Goal: Find specific page/section: Find specific page/section

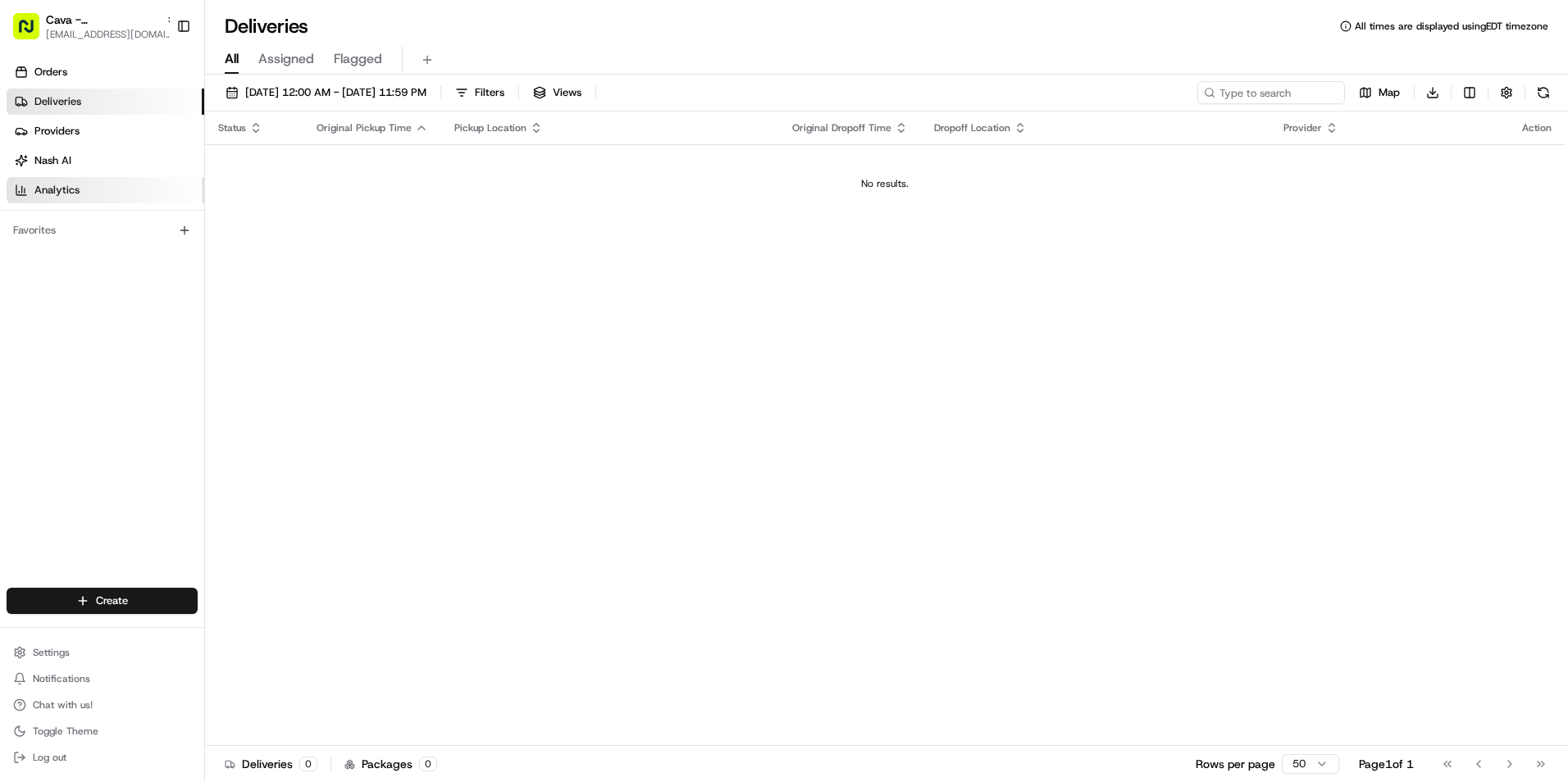
click at [66, 190] on span "Analytics" at bounding box center [57, 190] width 45 height 15
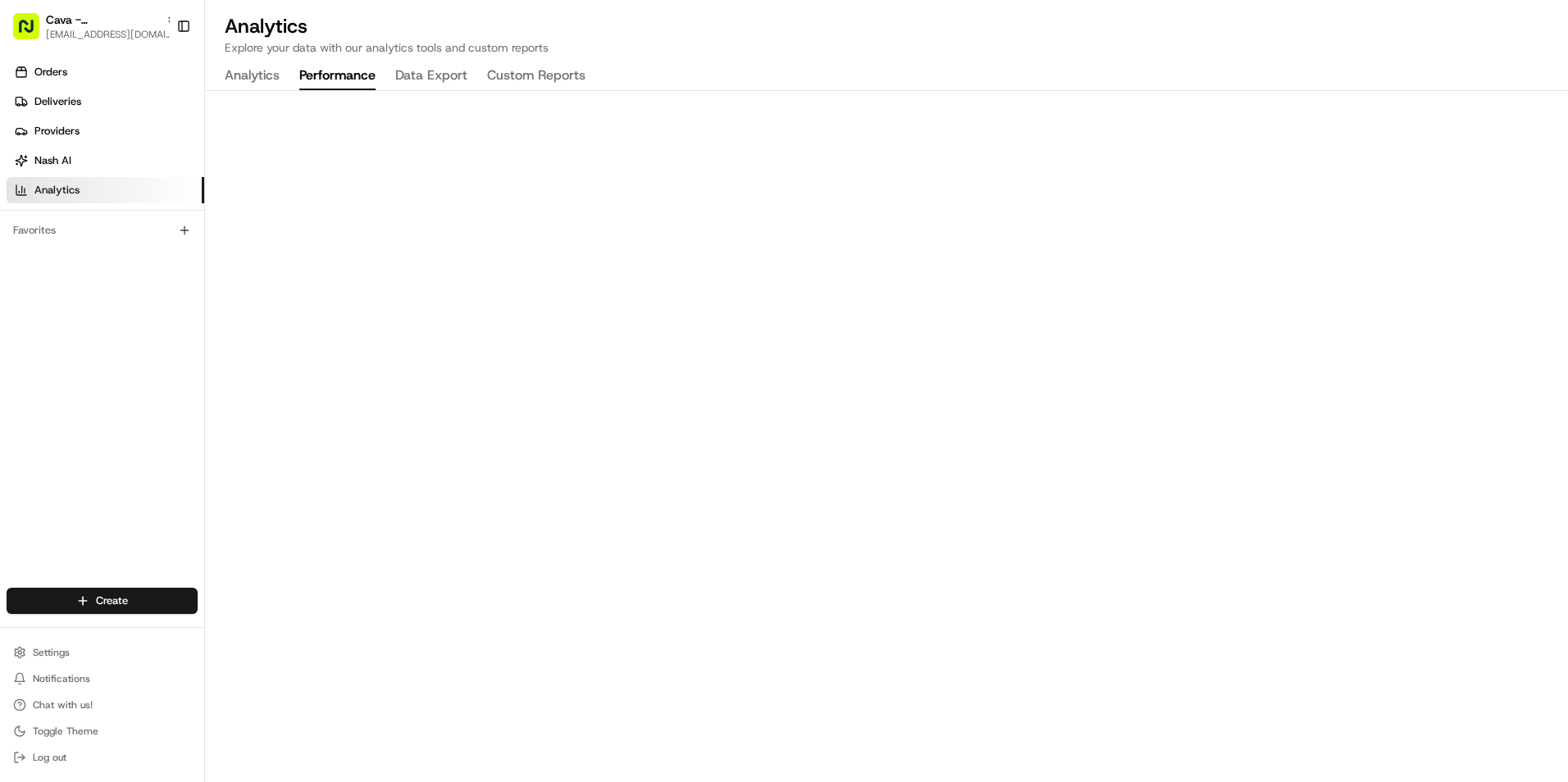
click at [343, 76] on button "Performance" at bounding box center [337, 76] width 76 height 28
click at [166, 17] on icon "button" at bounding box center [172, 20] width 12 height 12
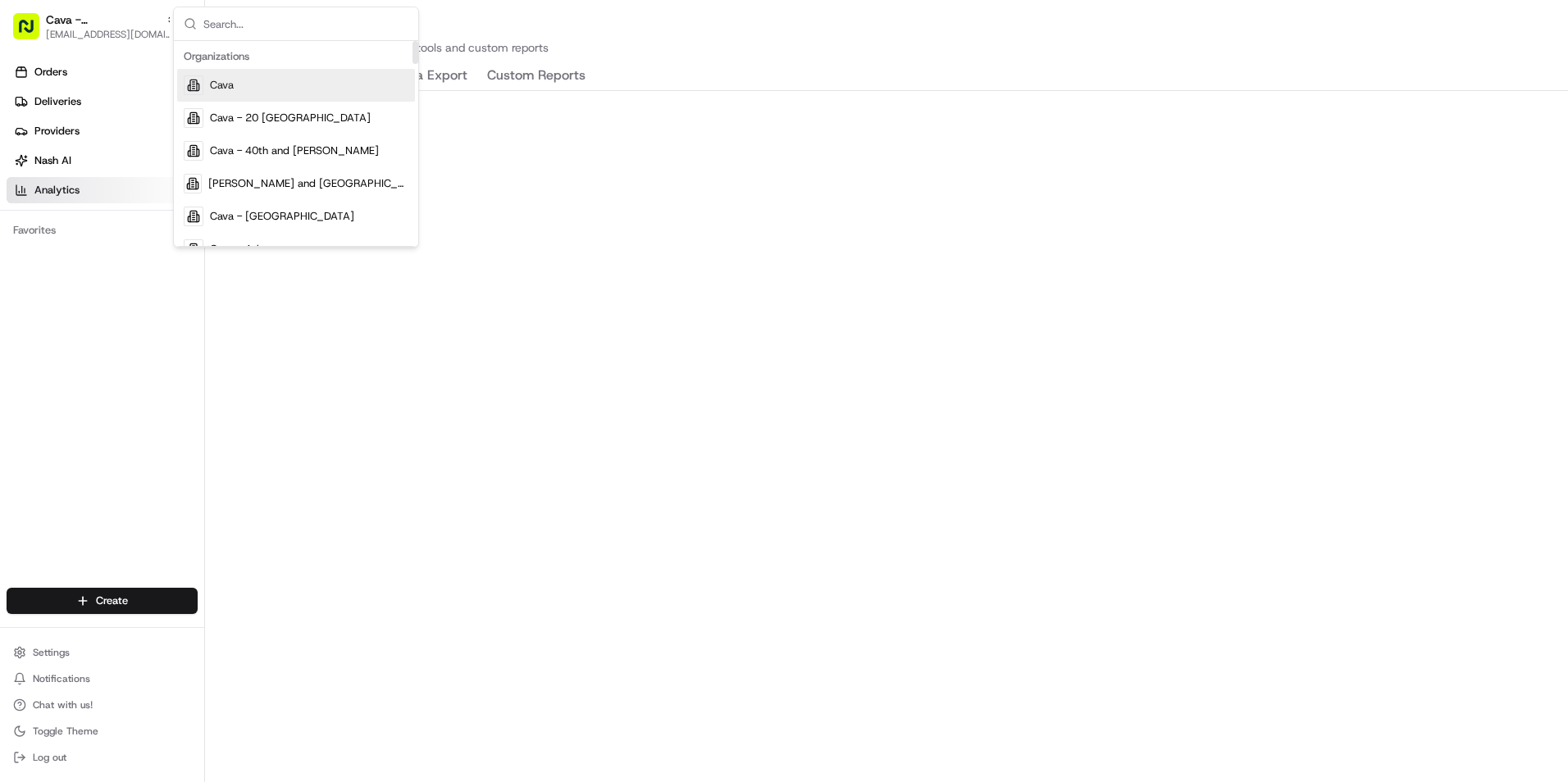
click at [221, 92] on span "Cava" at bounding box center [221, 85] width 24 height 15
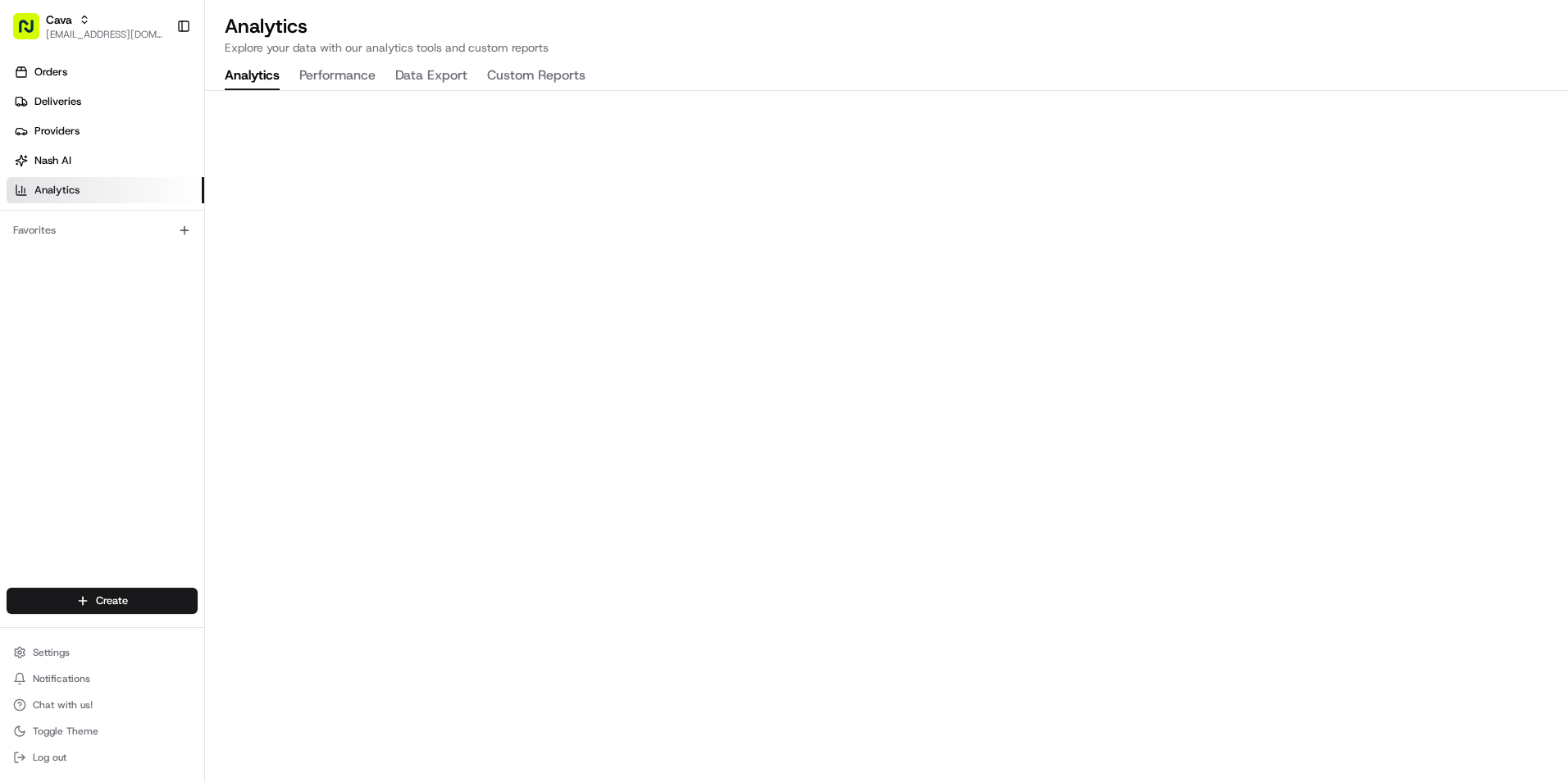
click at [253, 73] on button "Analytics" at bounding box center [252, 76] width 55 height 28
click at [140, 329] on div "Orders Deliveries Providers [PERSON_NAME] Analytics Favorites" at bounding box center [102, 325] width 204 height 545
click at [107, 347] on div "Orders Deliveries Providers [PERSON_NAME] Analytics Favorites" at bounding box center [102, 325] width 204 height 545
click at [108, 371] on div "Orders Deliveries Providers [PERSON_NAME] Analytics Favorites" at bounding box center [102, 325] width 204 height 545
click at [117, 380] on div "Orders Deliveries Providers [PERSON_NAME] Analytics Favorites" at bounding box center [102, 325] width 204 height 545
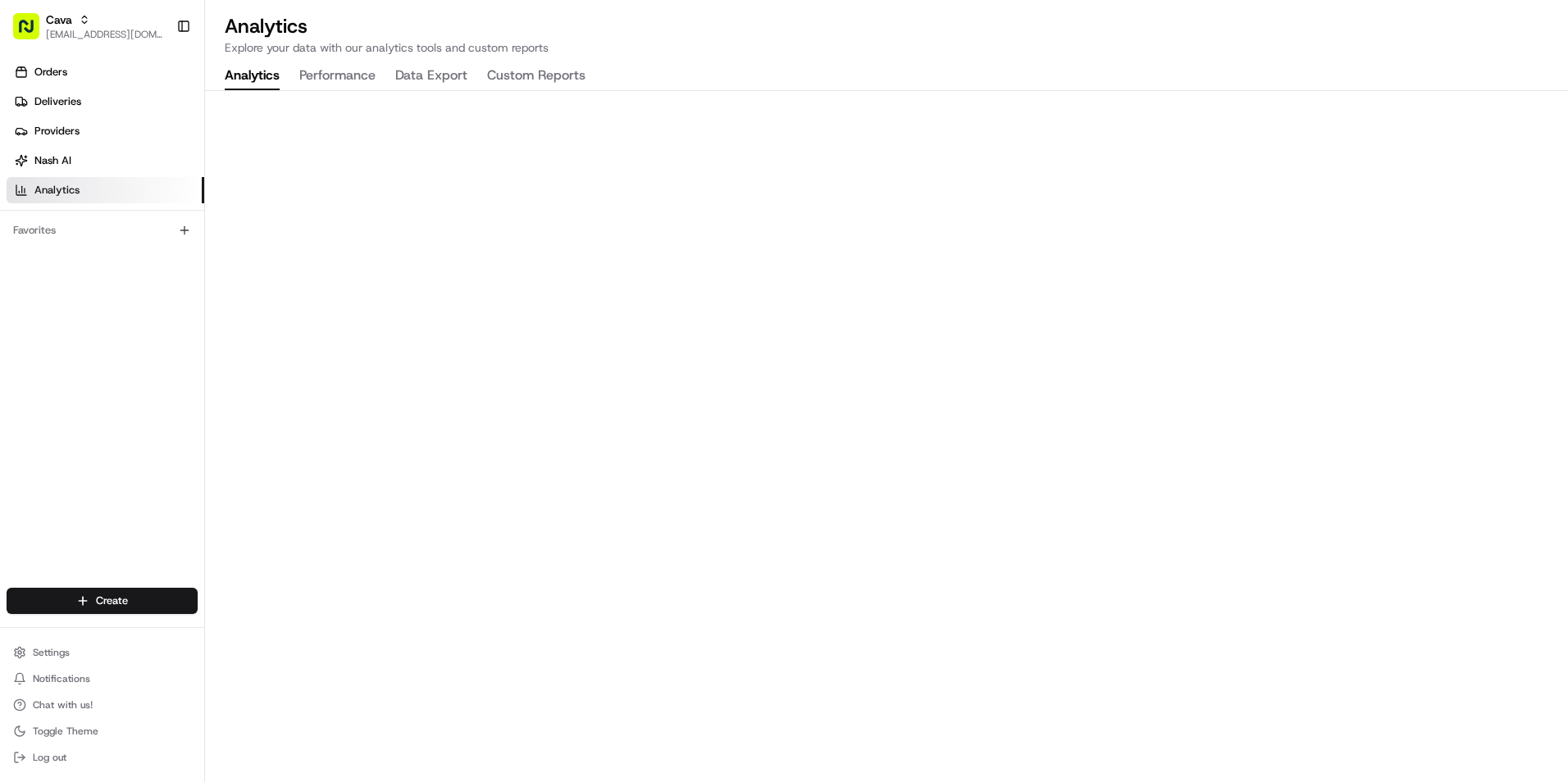
click at [132, 370] on div "Orders Deliveries Providers [PERSON_NAME] Analytics Favorites" at bounding box center [102, 325] width 204 height 545
click at [153, 356] on div "Orders Deliveries Providers [PERSON_NAME] Analytics Favorites" at bounding box center [102, 325] width 204 height 545
click at [116, 367] on div "Orders Deliveries Providers [PERSON_NAME] Analytics Favorites" at bounding box center [102, 325] width 204 height 545
click at [342, 72] on button "Performance" at bounding box center [337, 76] width 76 height 28
